Goal: Information Seeking & Learning: Compare options

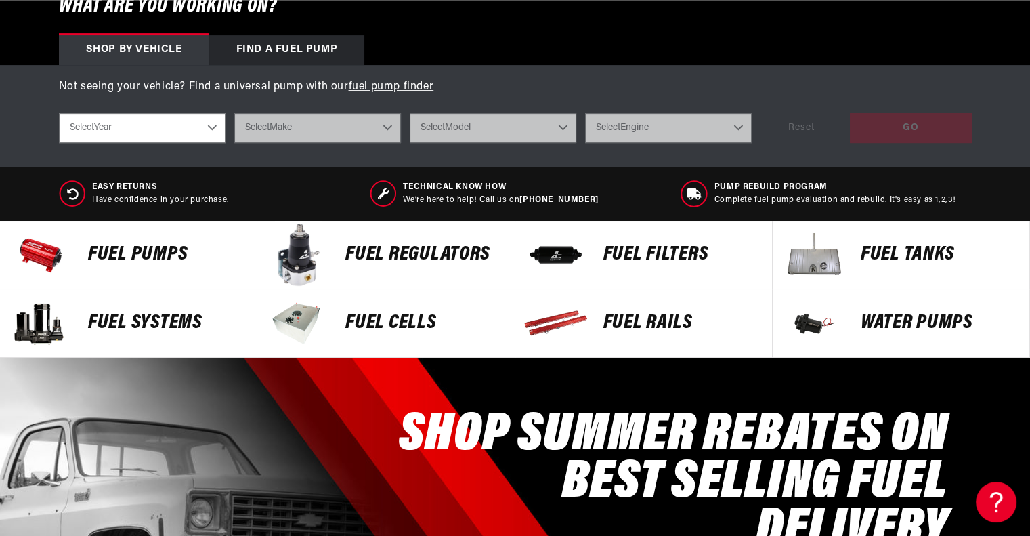
scroll to position [468, 0]
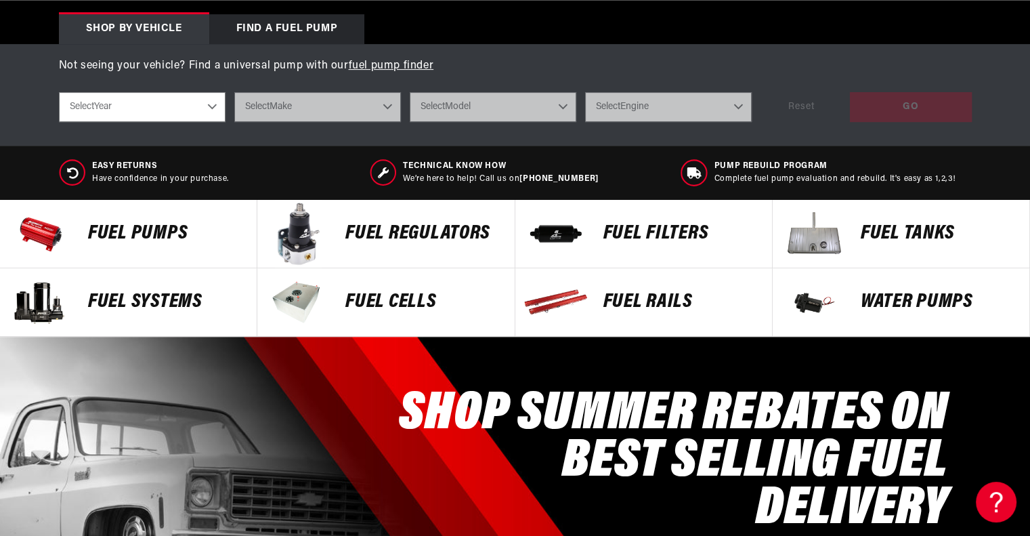
click at [398, 240] on p "FUEL REGULATORS" at bounding box center [423, 234] width 155 height 20
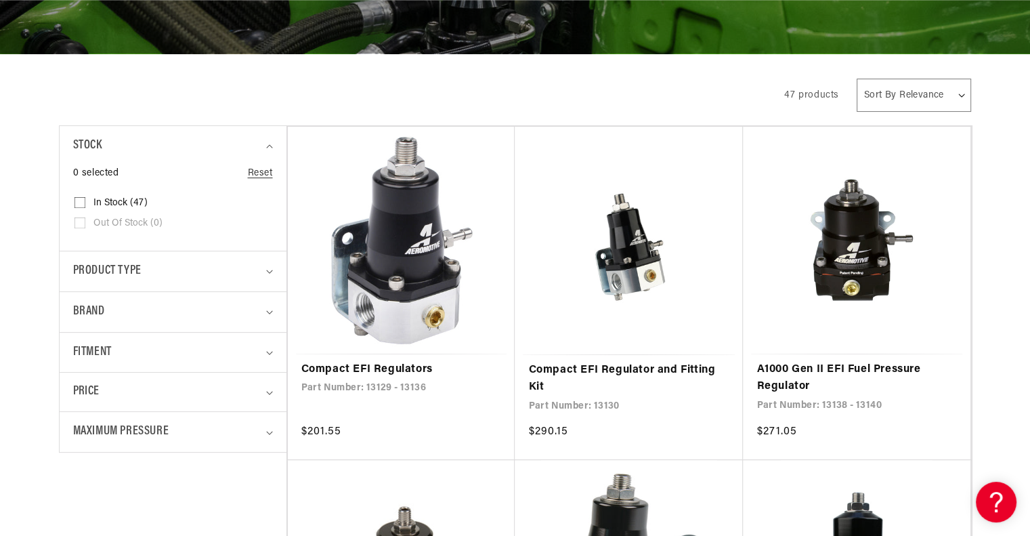
scroll to position [222, 0]
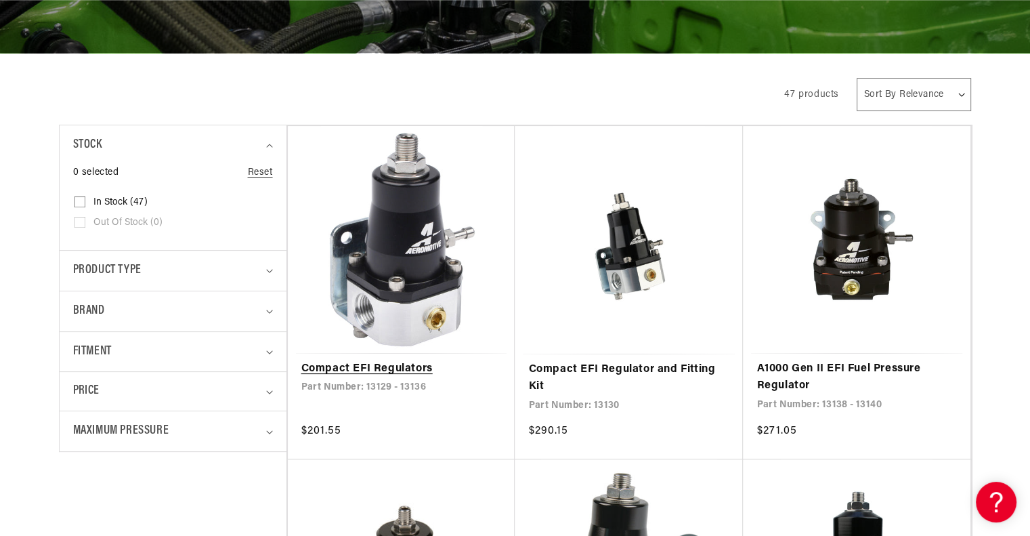
click at [405, 368] on link "Compact EFI Regulators" at bounding box center [401, 369] width 201 height 18
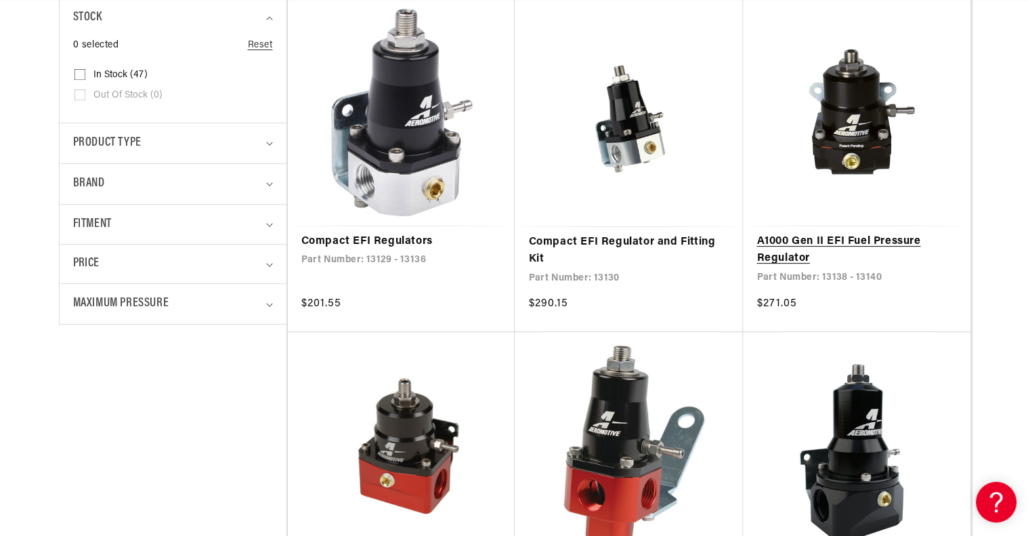
scroll to position [0, 2577]
click at [812, 244] on link "A1000 Gen II EFI Fuel Pressure Regulator" at bounding box center [857, 250] width 201 height 35
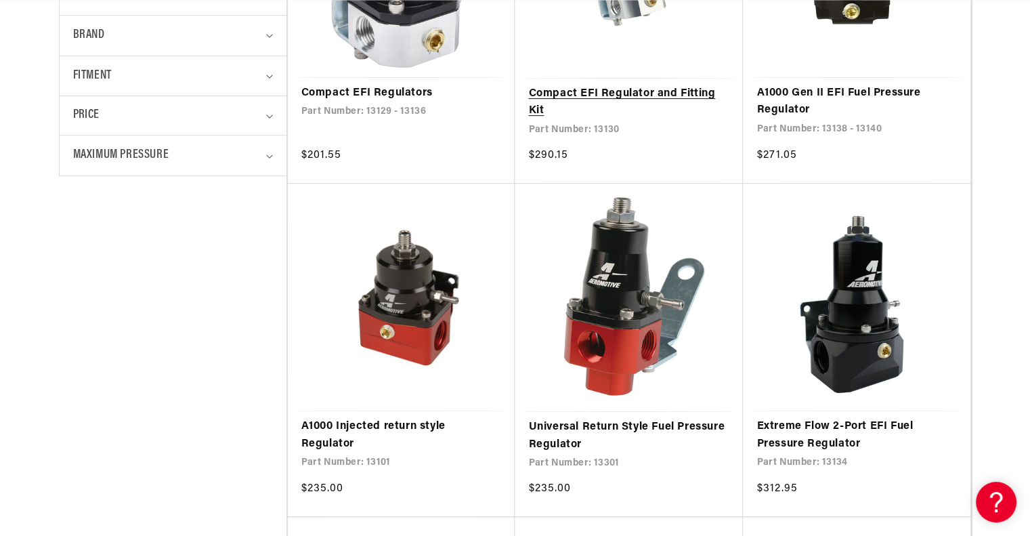
scroll to position [0, 1718]
click at [415, 418] on link "A1000 Injected return style Regulator" at bounding box center [401, 435] width 201 height 35
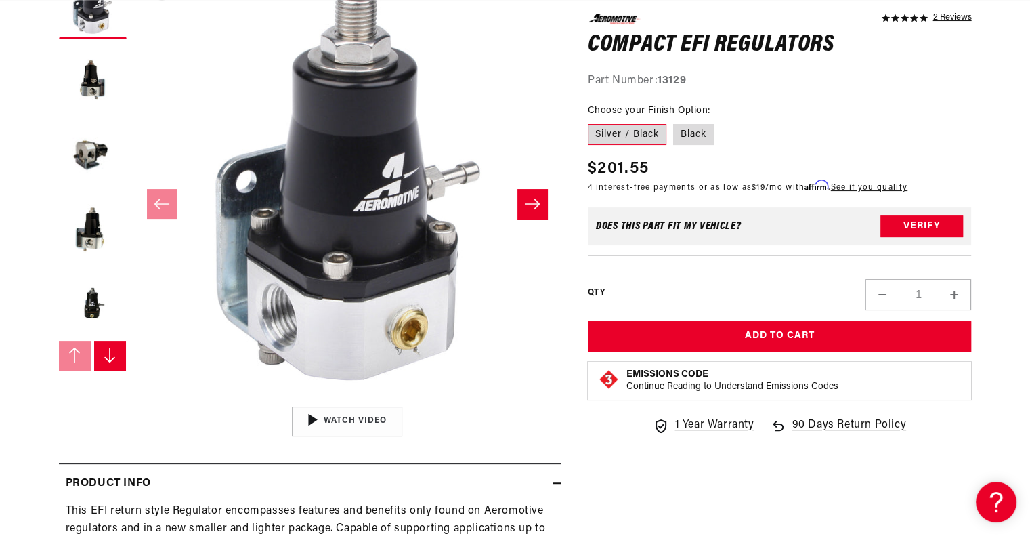
scroll to position [226, 0]
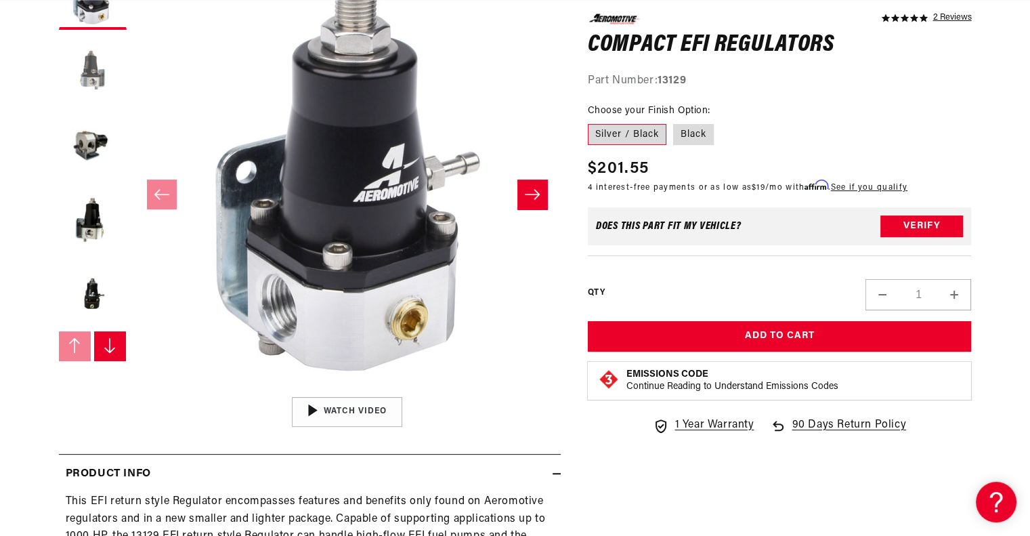
click at [87, 70] on button "Load image 2 in gallery view" at bounding box center [93, 71] width 68 height 68
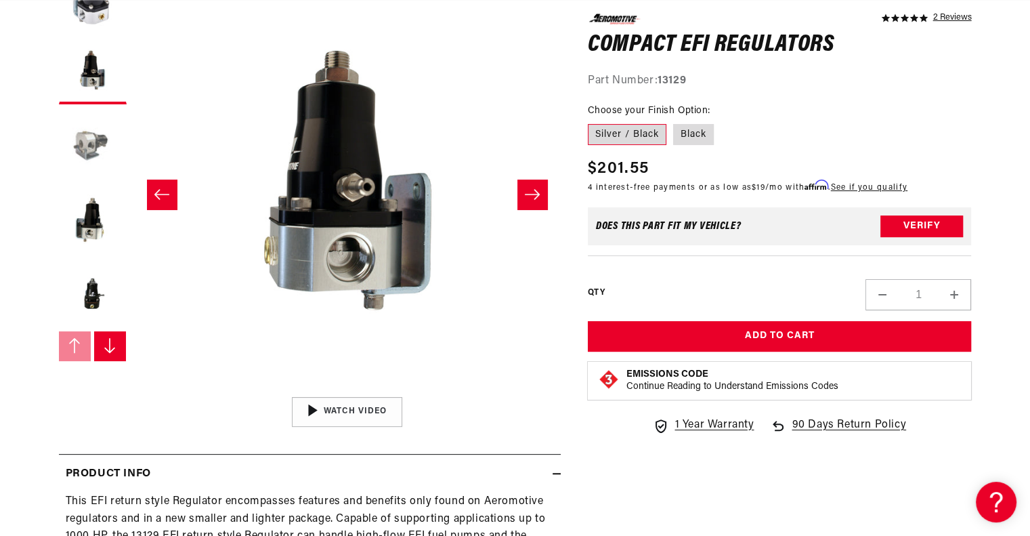
scroll to position [0, 859]
click at [92, 129] on button "Load image 3 in gallery view" at bounding box center [93, 145] width 68 height 68
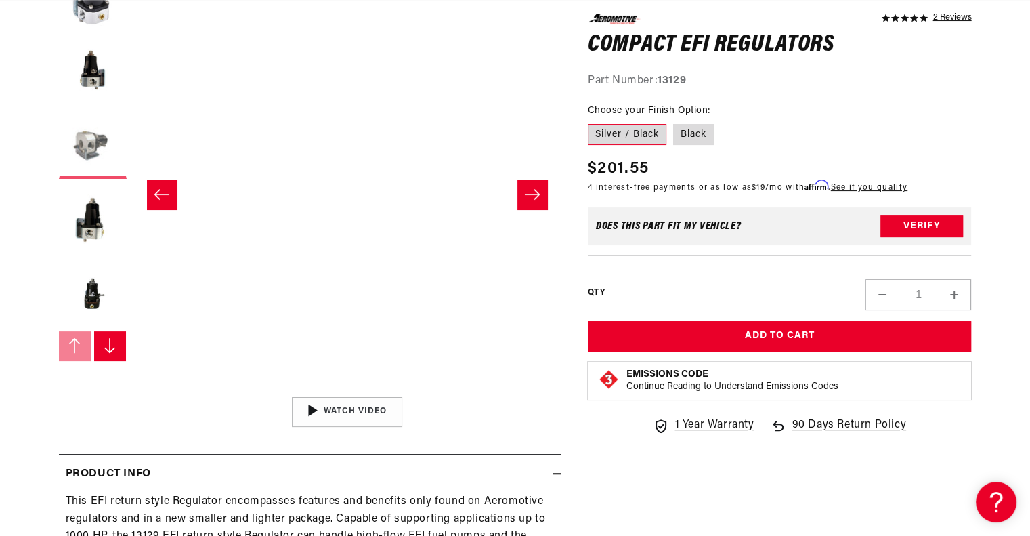
scroll to position [0, 856]
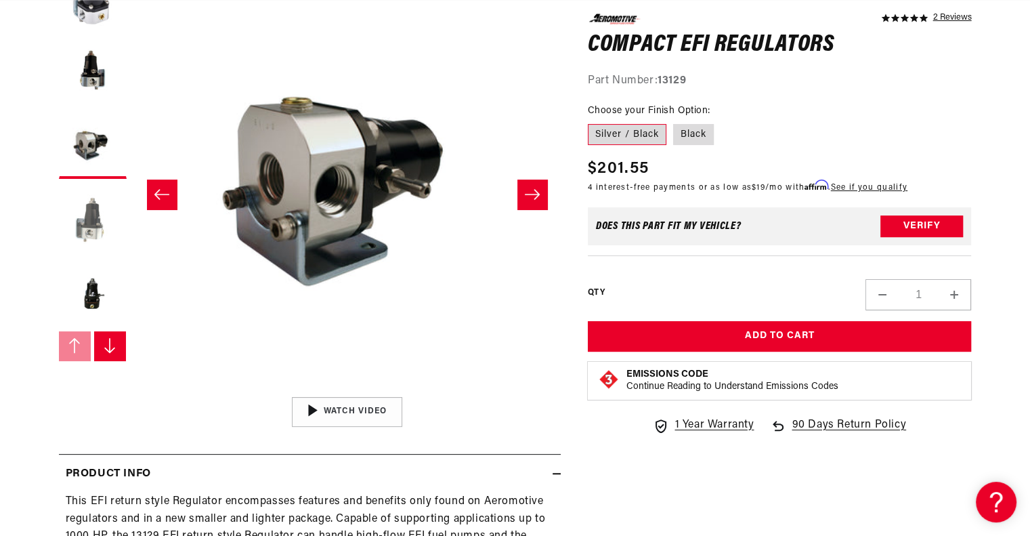
click at [92, 213] on button "Load image 4 in gallery view" at bounding box center [93, 220] width 68 height 68
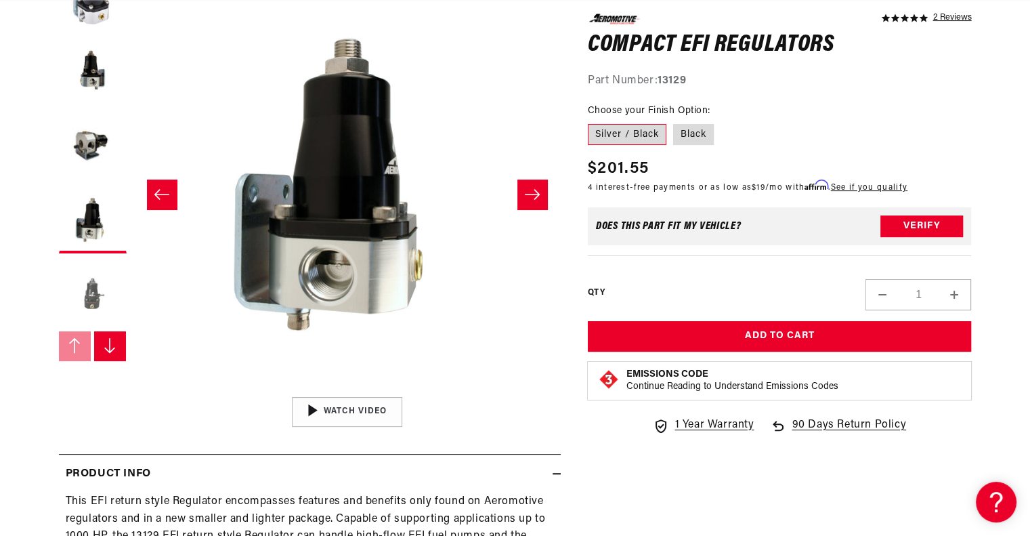
scroll to position [0, 1718]
click at [87, 295] on button "Load image 5 in gallery view" at bounding box center [93, 294] width 68 height 68
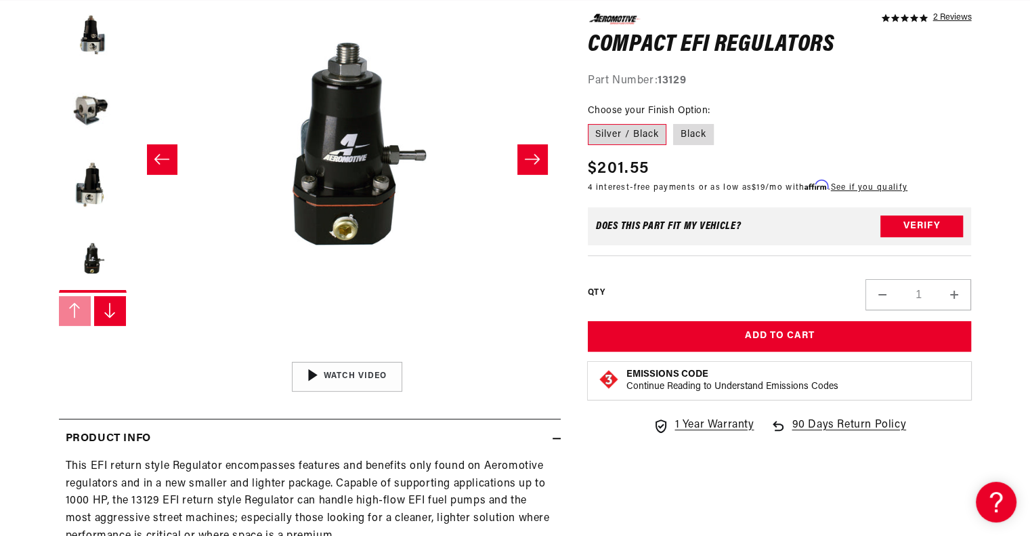
scroll to position [262, 0]
click at [95, 35] on button "Load image 2 in gallery view" at bounding box center [93, 35] width 68 height 68
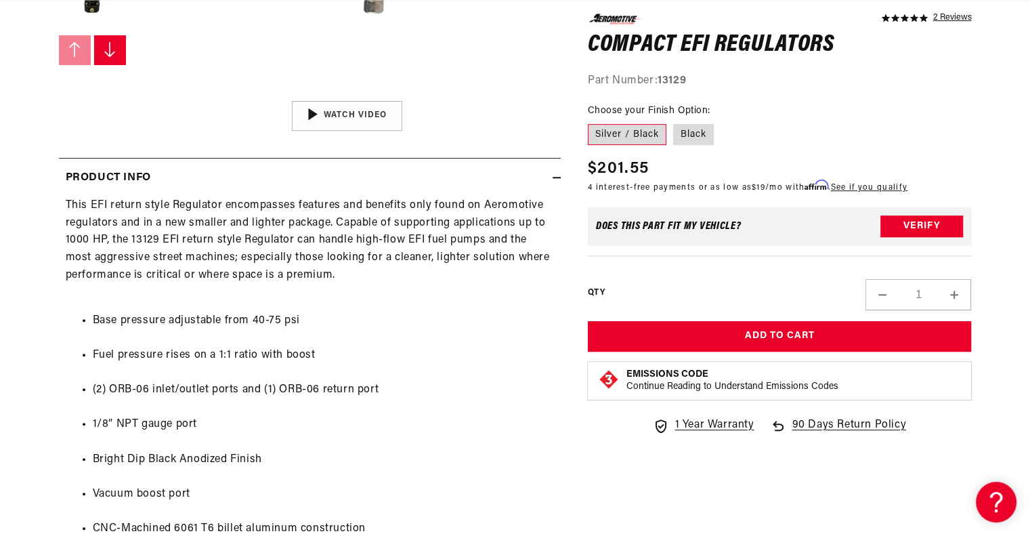
scroll to position [523, 0]
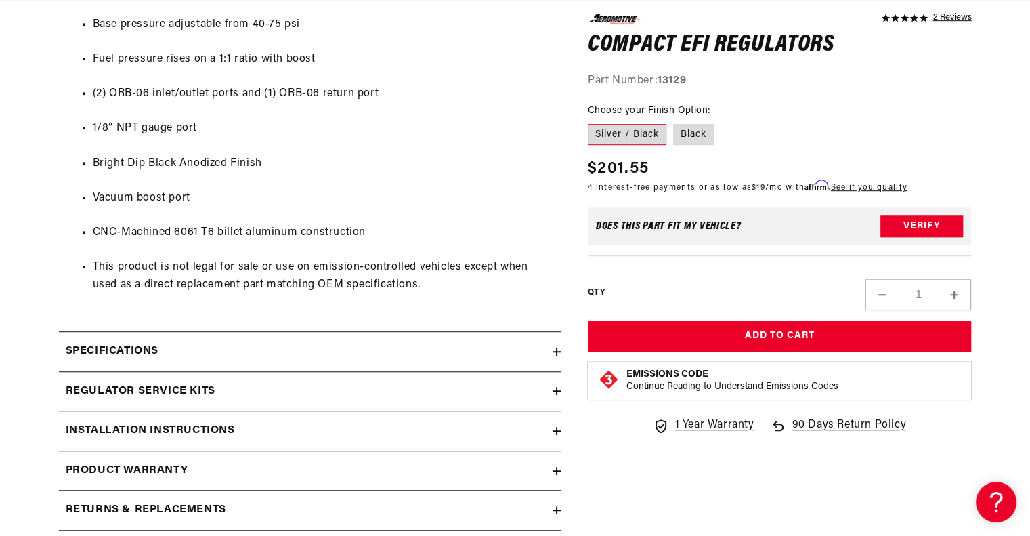
click at [553, 348] on icon at bounding box center [557, 352] width 8 height 8
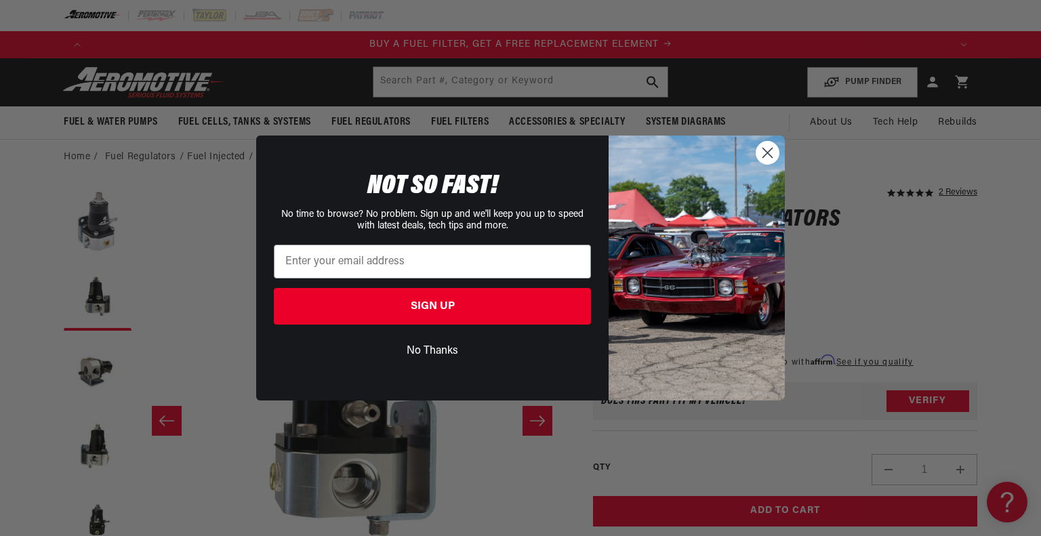
click at [770, 150] on icon "Close dialog" at bounding box center [767, 152] width 9 height 9
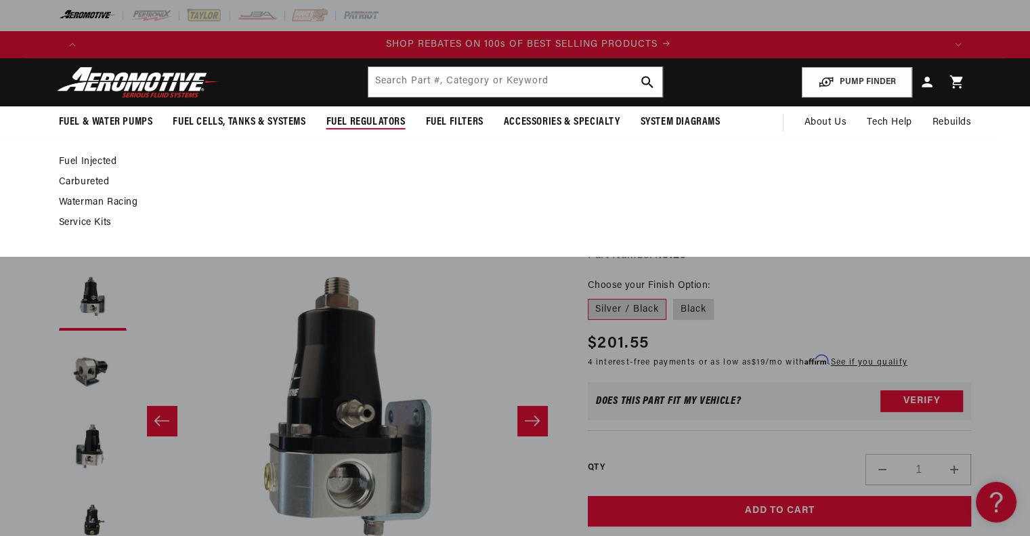
scroll to position [0, 1718]
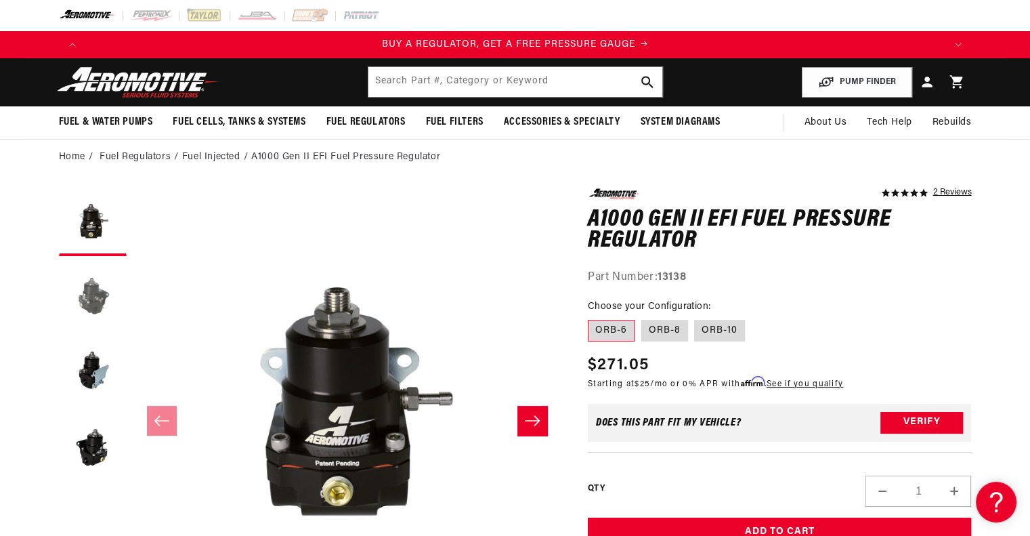
click at [89, 278] on button "Load image 2 in gallery view" at bounding box center [93, 297] width 68 height 68
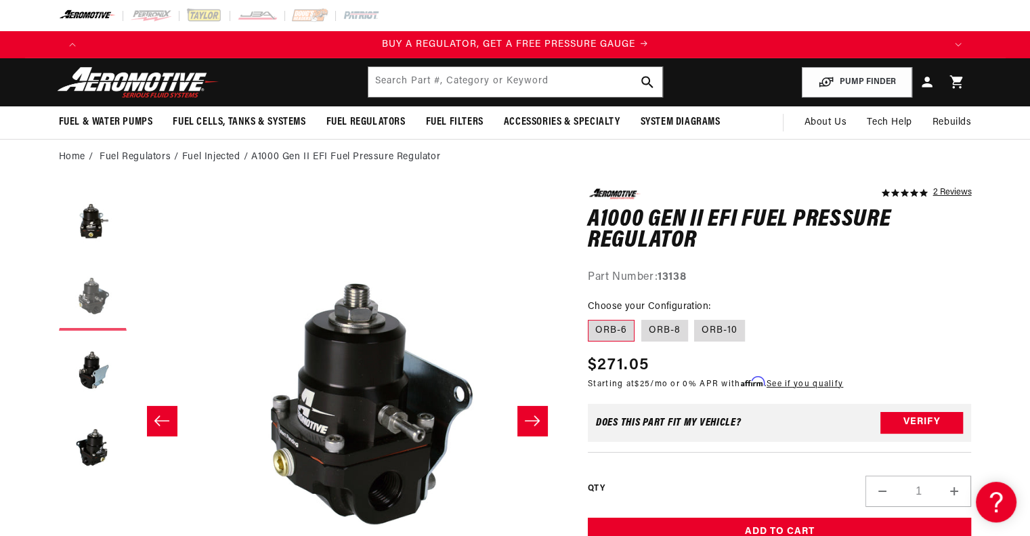
scroll to position [0, 427]
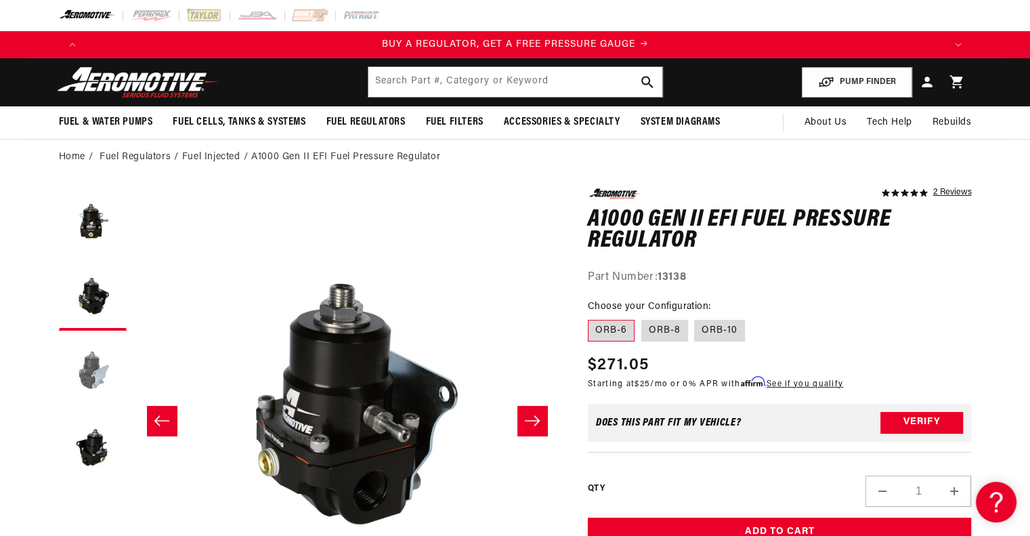
click at [90, 367] on button "Load image 3 in gallery view" at bounding box center [93, 371] width 68 height 68
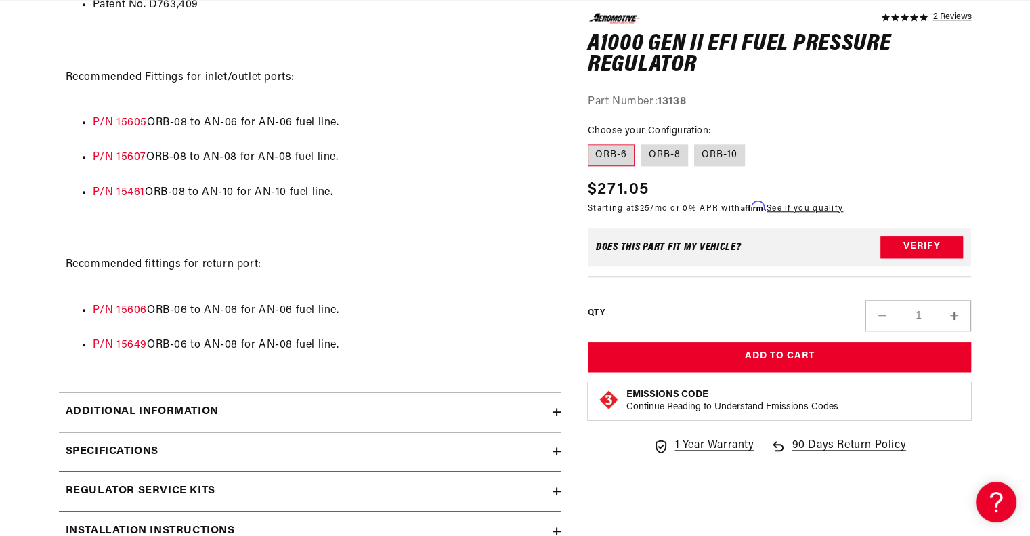
scroll to position [0, 0]
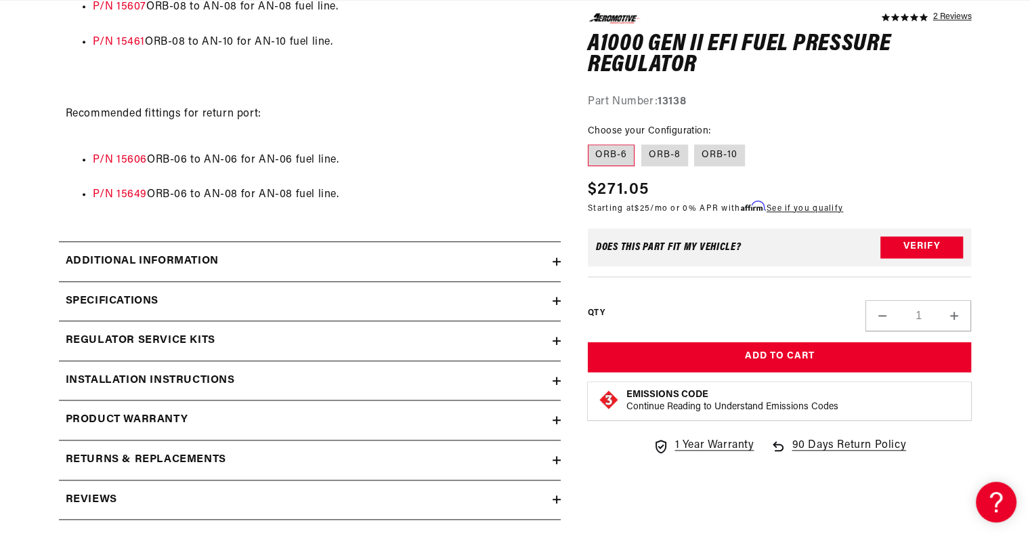
click at [549, 260] on div "Additional information" at bounding box center [306, 262] width 494 height 18
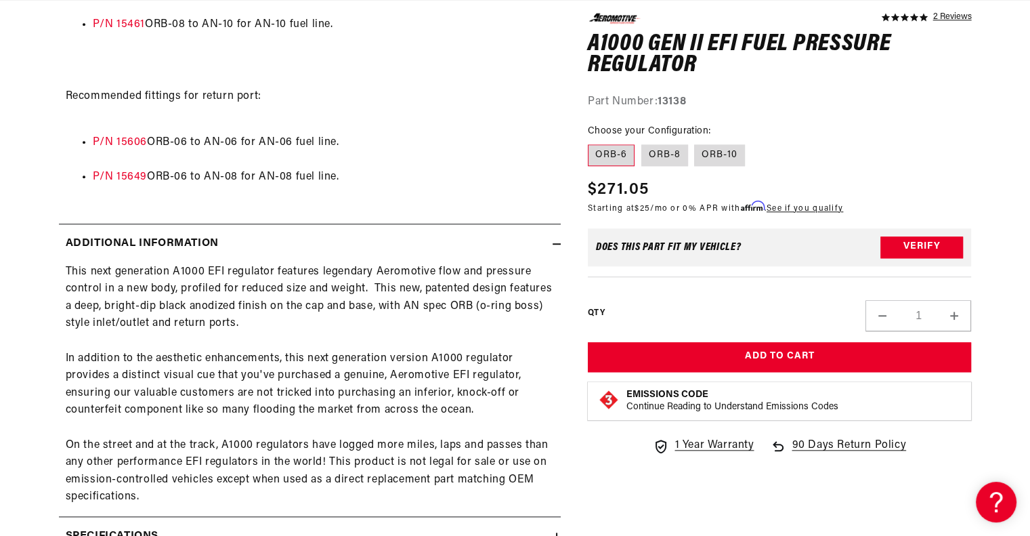
click at [555, 240] on icon at bounding box center [557, 244] width 8 height 8
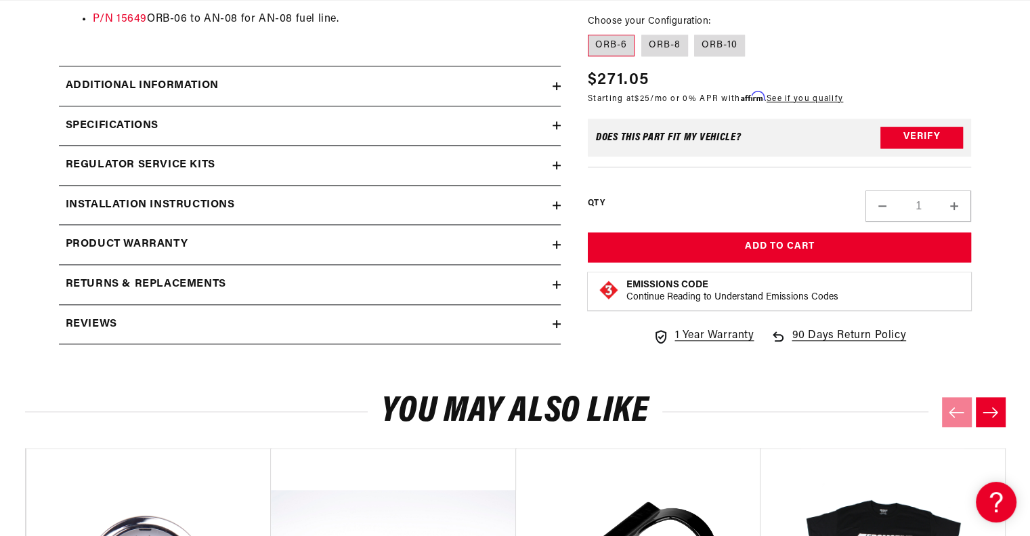
click at [555, 129] on icon at bounding box center [557, 125] width 8 height 8
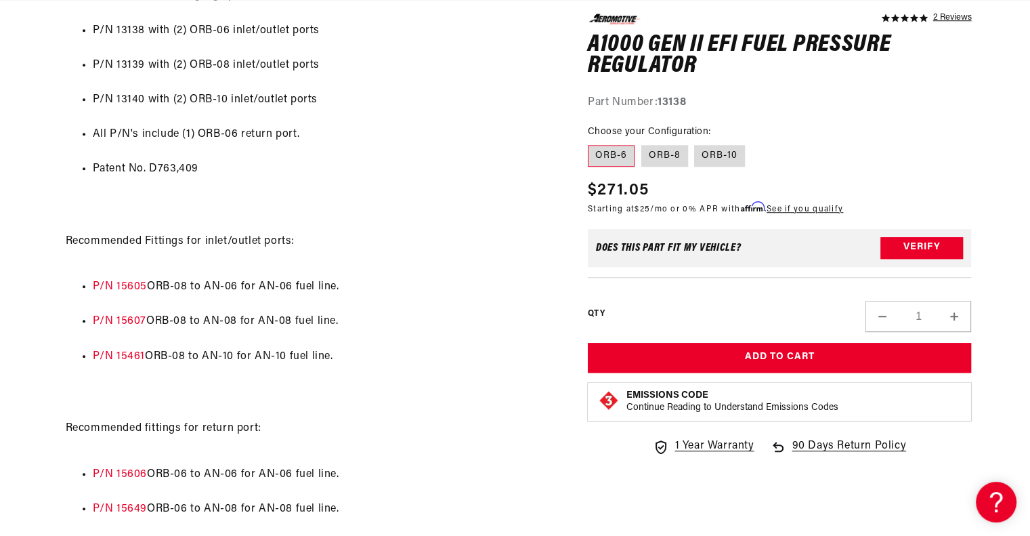
scroll to position [0, 1718]
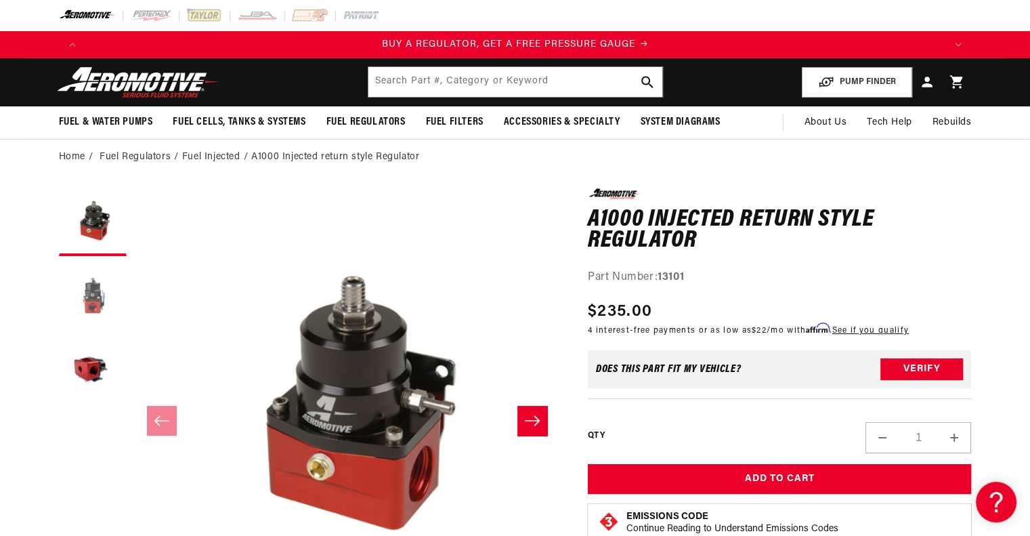
click at [87, 293] on button "Load image 2 in gallery view" at bounding box center [93, 297] width 68 height 68
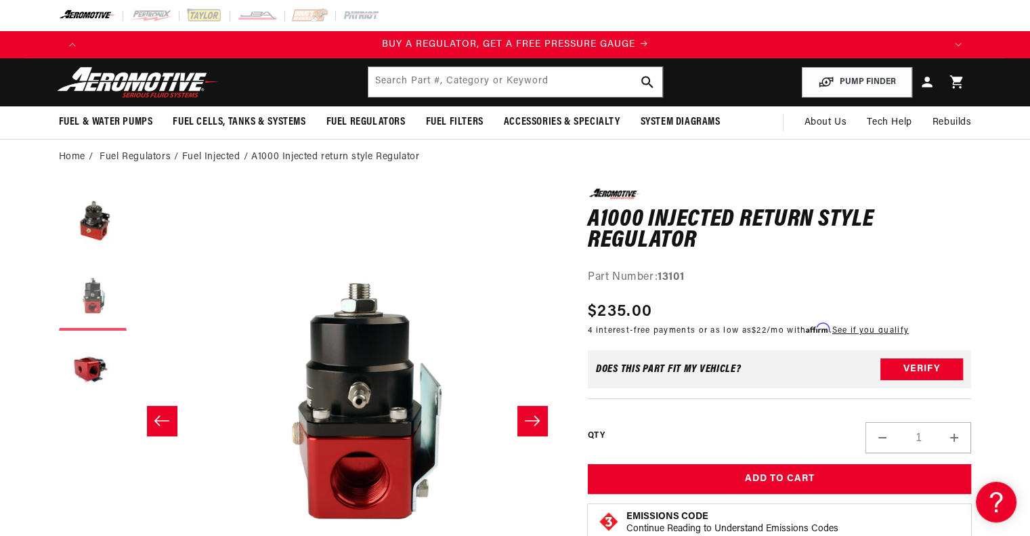
scroll to position [0, 427]
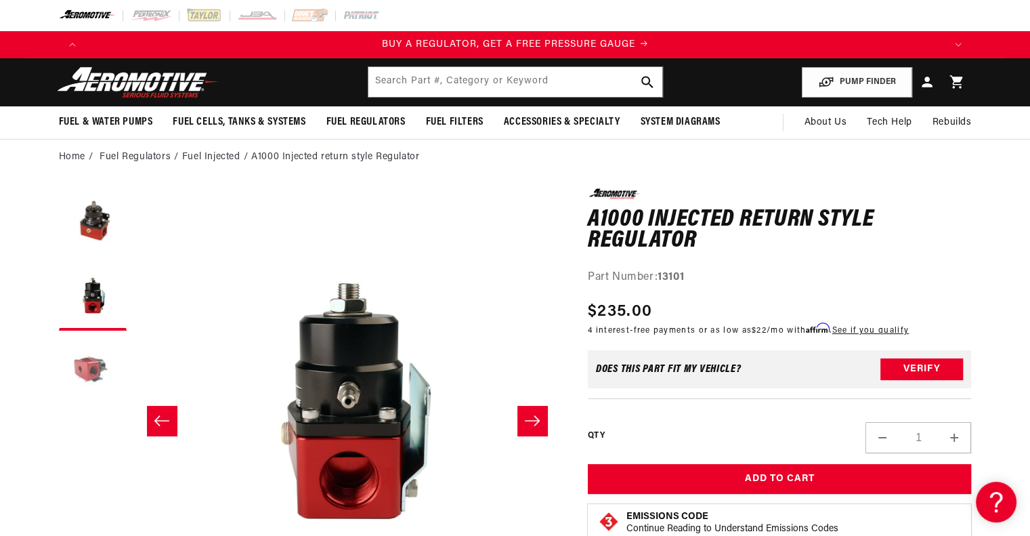
click at [77, 360] on button "Load image 3 in gallery view" at bounding box center [93, 371] width 68 height 68
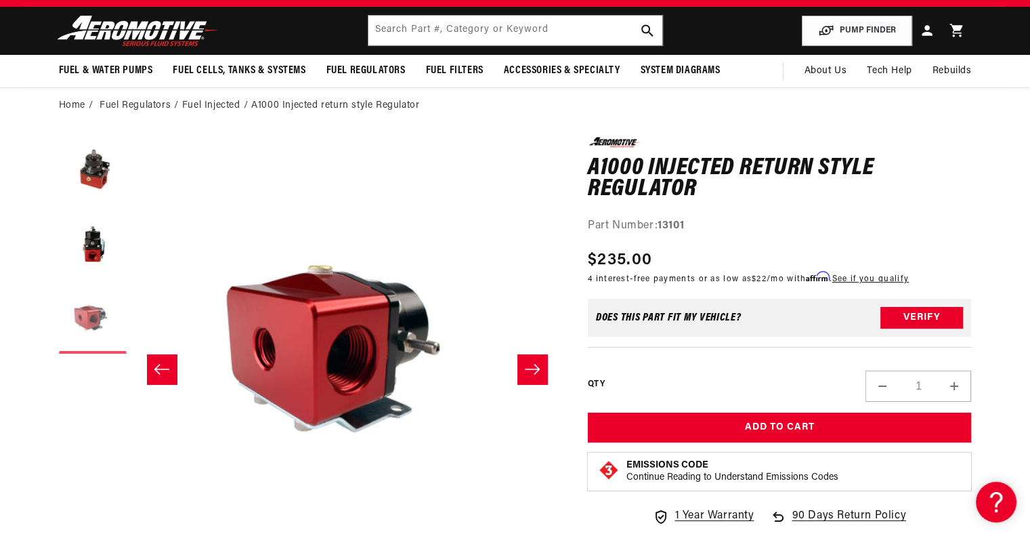
scroll to position [77, 0]
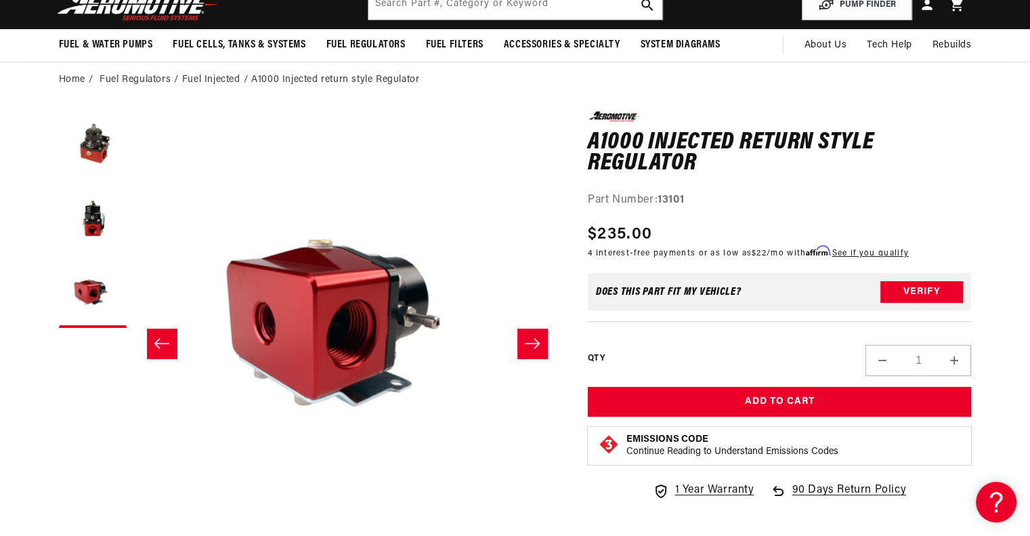
click at [525, 348] on icon "Slide right" at bounding box center [532, 344] width 16 height 14
click at [165, 337] on icon "Slide left" at bounding box center [162, 344] width 16 height 14
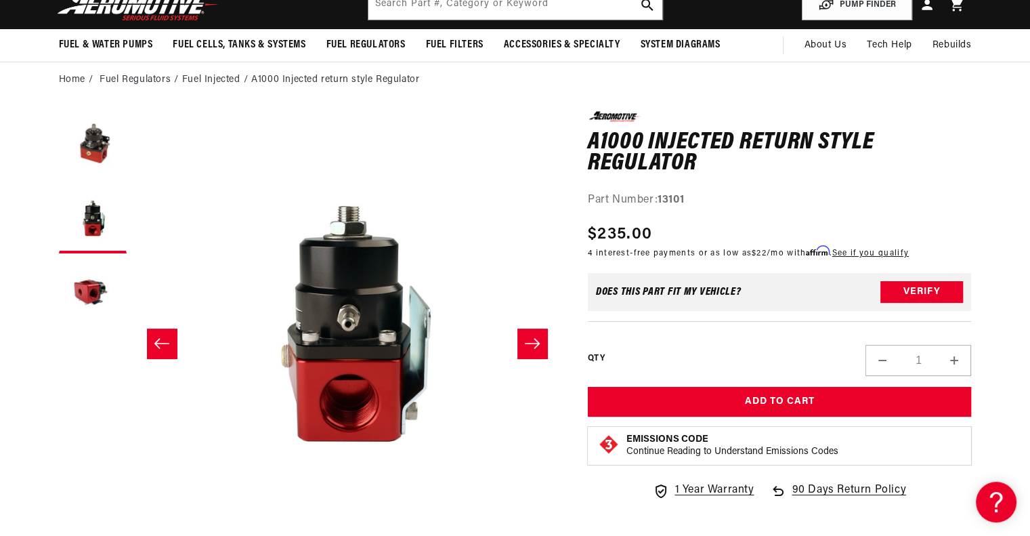
scroll to position [0, 1718]
click at [165, 337] on icon "Slide left" at bounding box center [162, 344] width 16 height 14
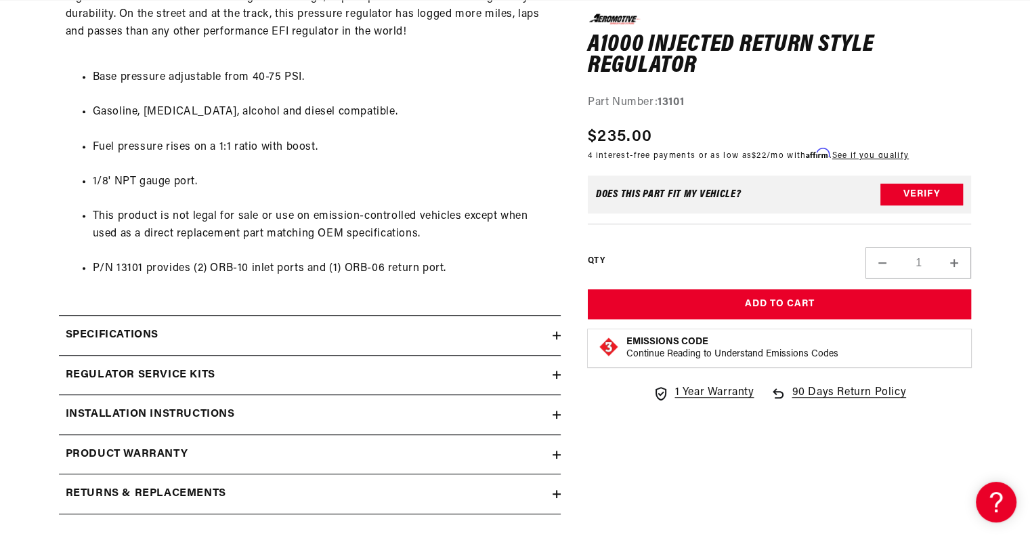
scroll to position [753, 0]
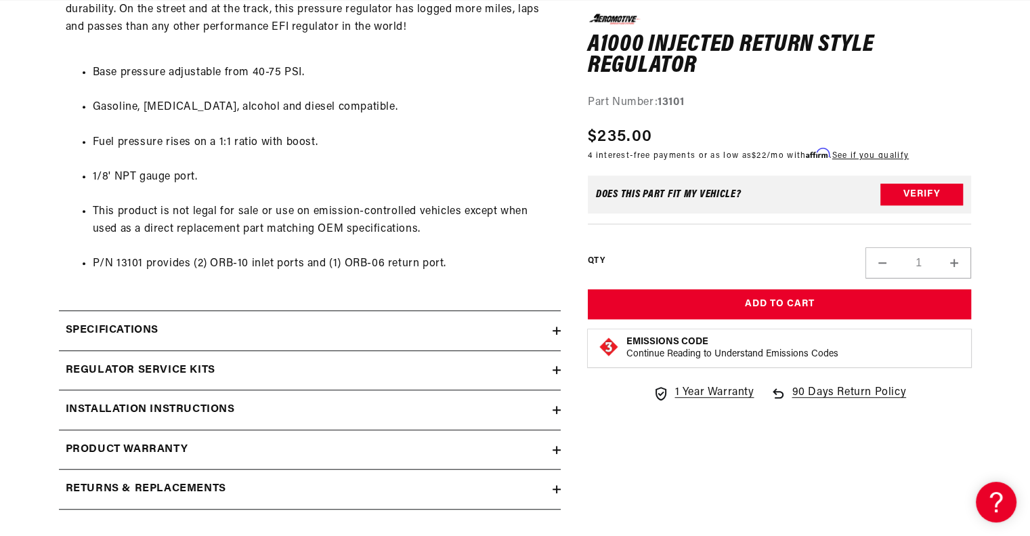
click at [551, 327] on div "Specifications" at bounding box center [306, 331] width 494 height 18
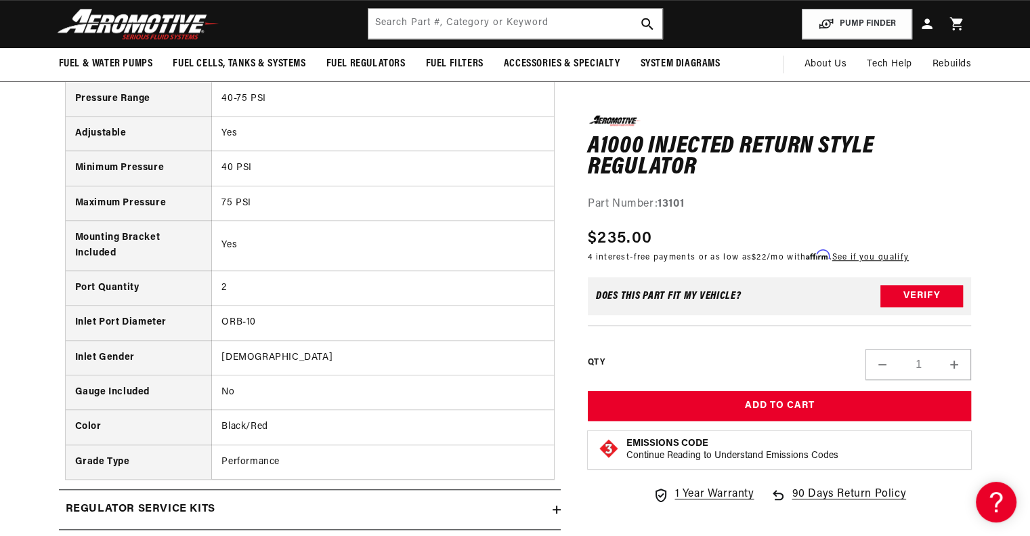
scroll to position [0, 0]
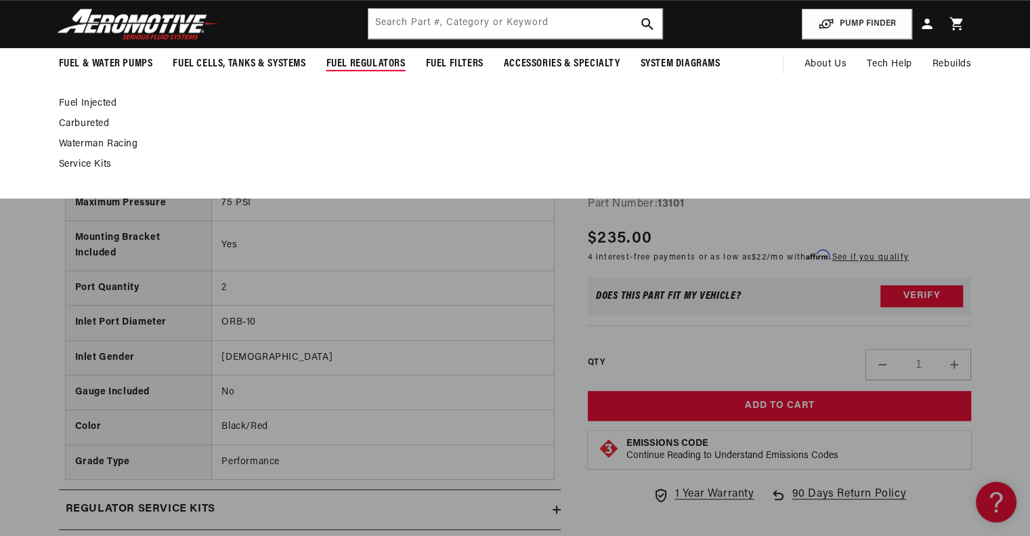
click at [89, 99] on link "Fuel Injected" at bounding box center [509, 104] width 900 height 12
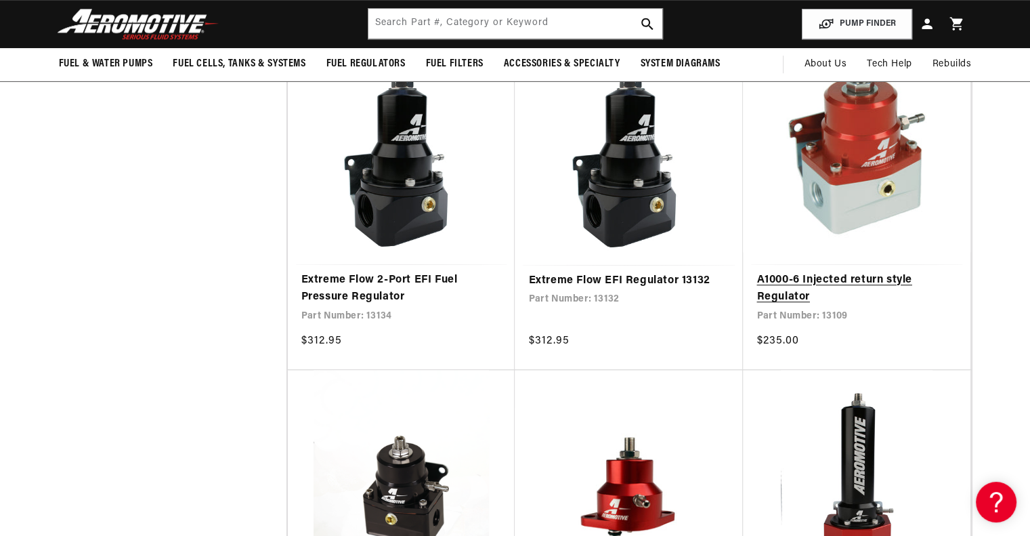
click at [808, 281] on link "A1000-6 Injected return style Regulator" at bounding box center [857, 289] width 201 height 35
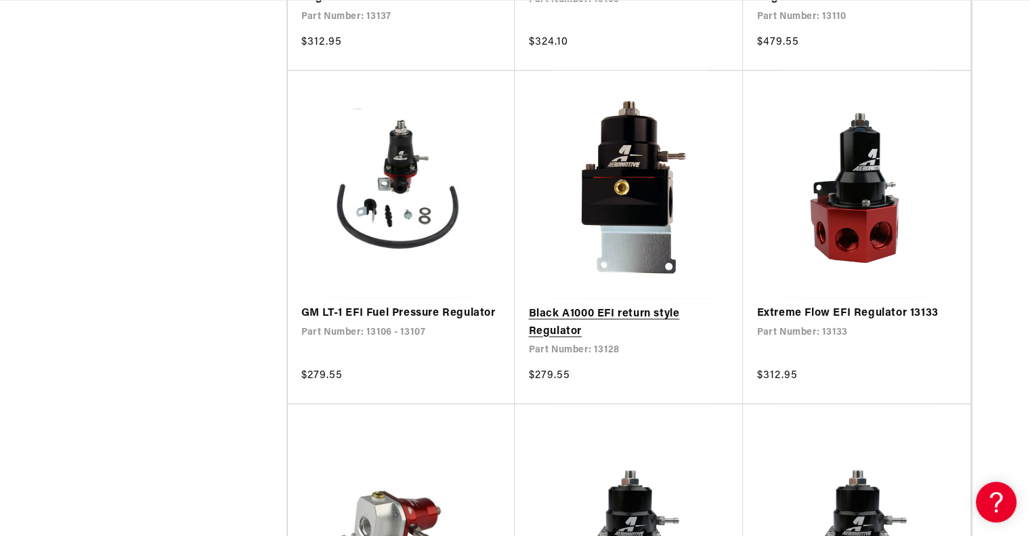
click at [627, 312] on link "Black A1000 EFI return style Regulator" at bounding box center [628, 323] width 201 height 35
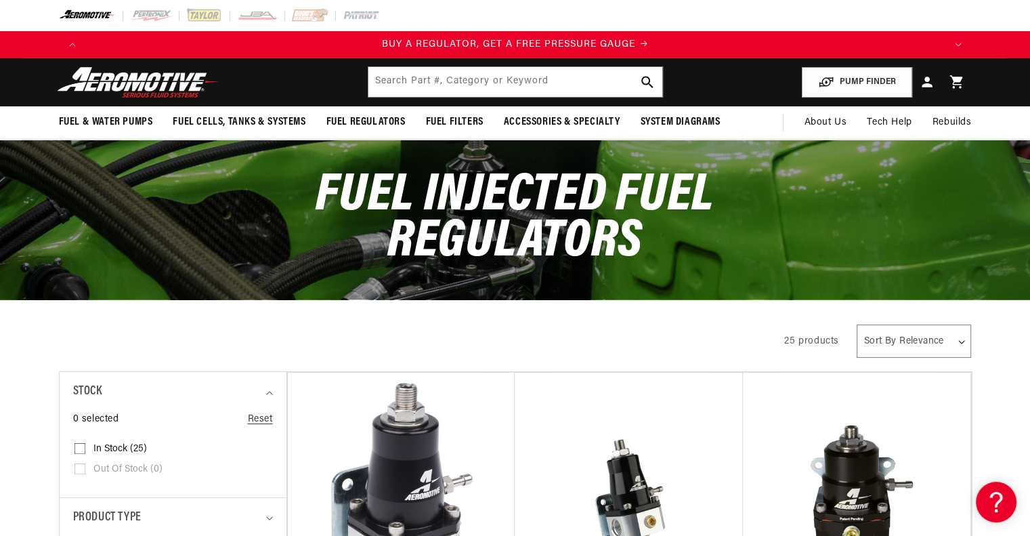
scroll to position [0, 25]
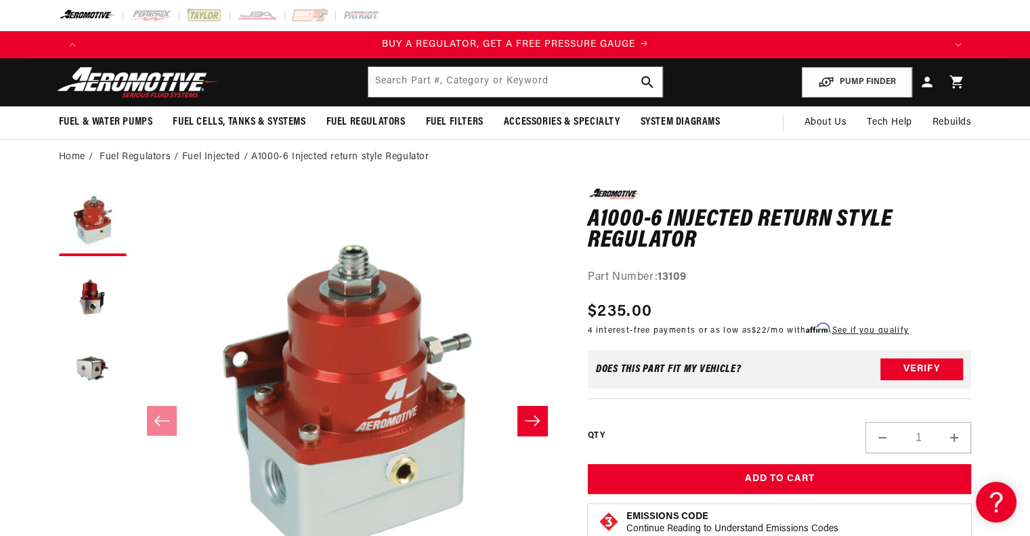
click at [534, 417] on icon "Slide right" at bounding box center [532, 421] width 16 height 14
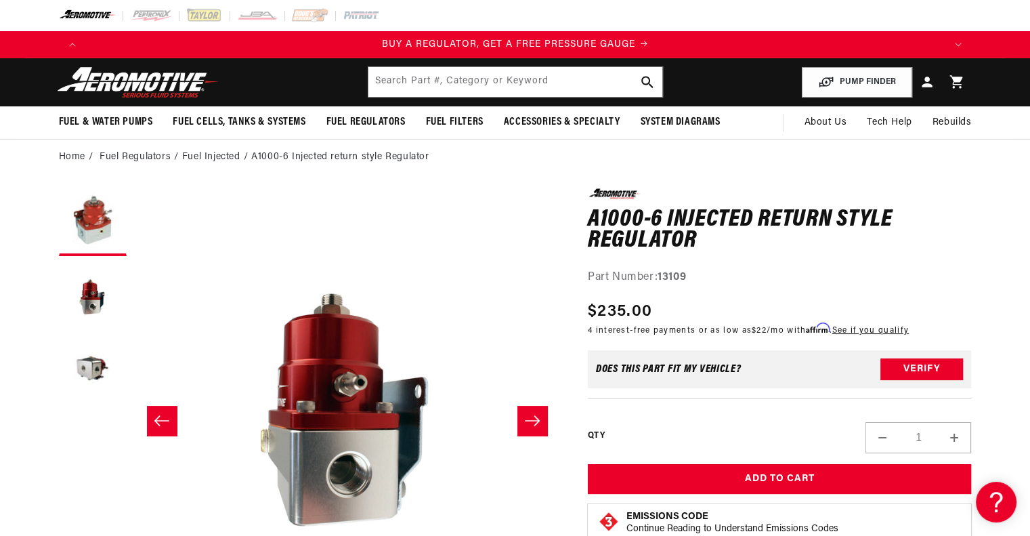
click at [534, 417] on icon "Slide right" at bounding box center [532, 421] width 16 height 14
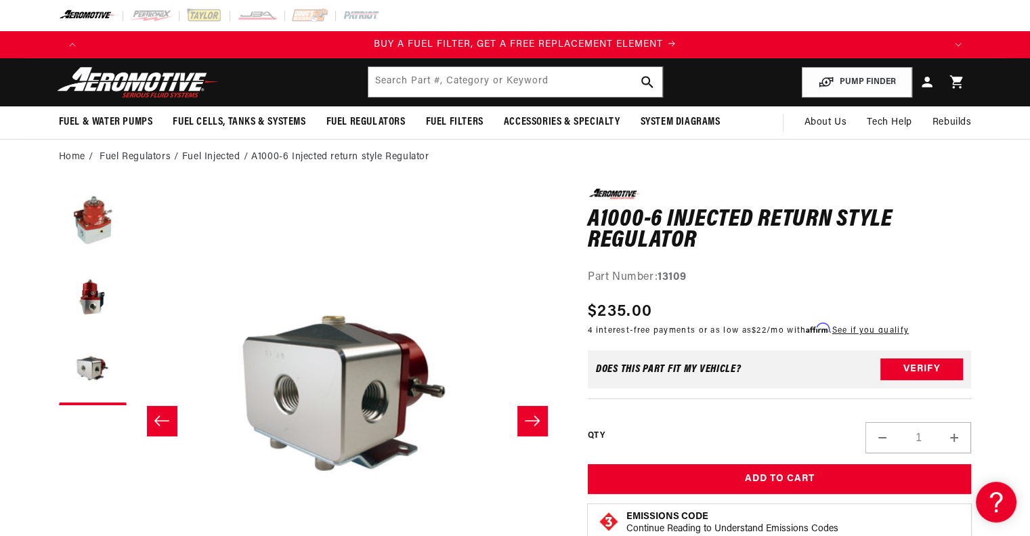
scroll to position [0, 859]
click at [534, 417] on icon "Slide right" at bounding box center [532, 421] width 16 height 14
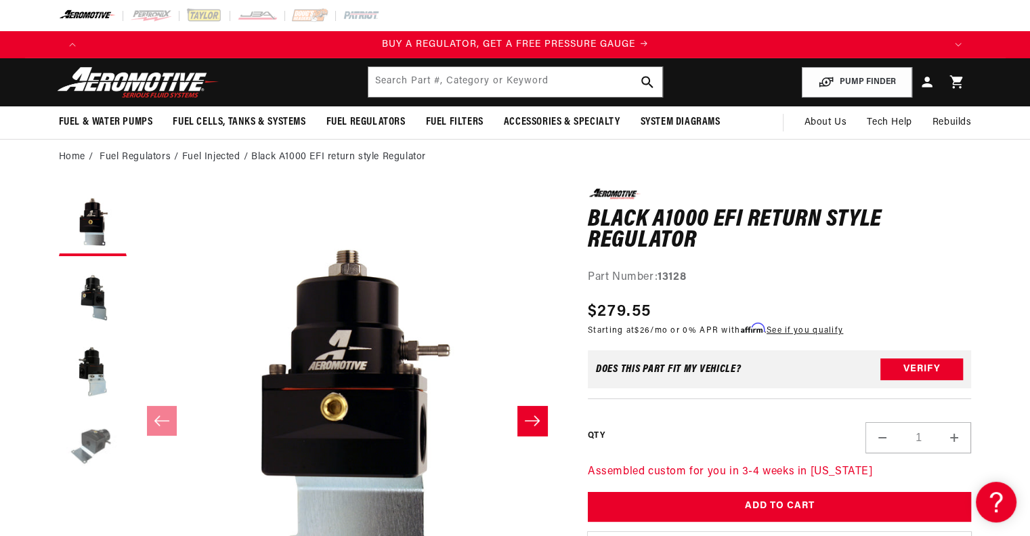
click at [92, 432] on button "Load image 4 in gallery view" at bounding box center [93, 446] width 68 height 68
